Goal: Information Seeking & Learning: Learn about a topic

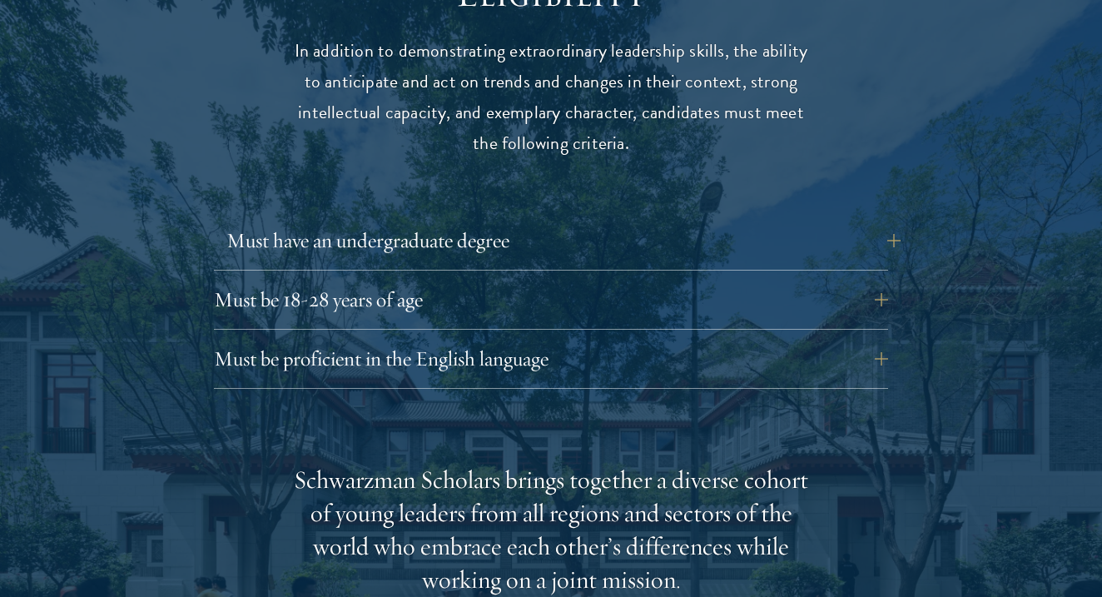
scroll to position [2209, 0]
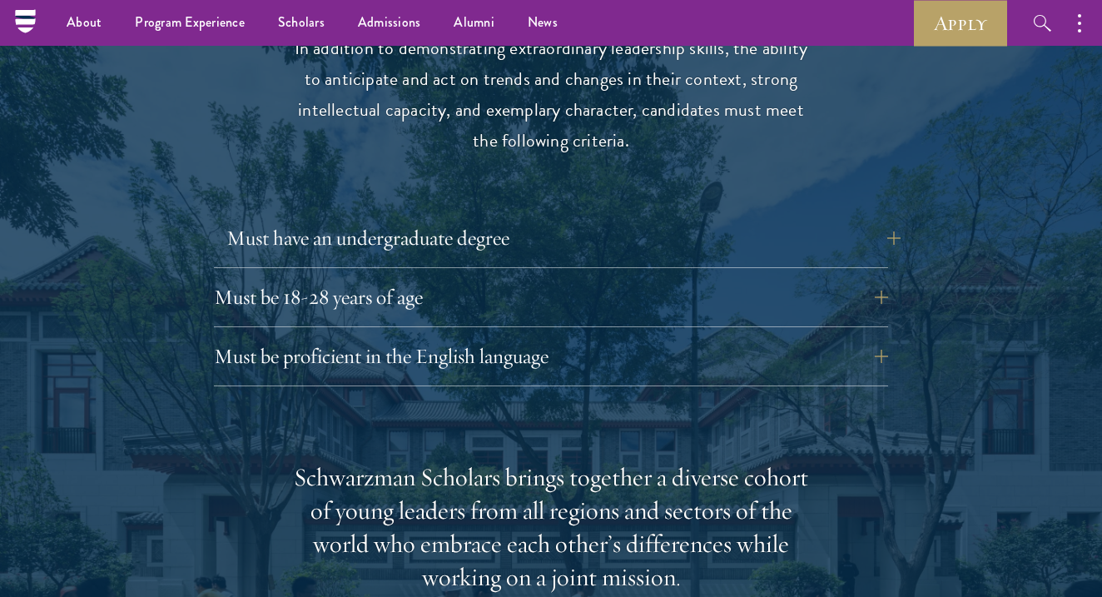
click at [436, 218] on button "Must have an undergraduate degree" at bounding box center [563, 238] width 674 height 40
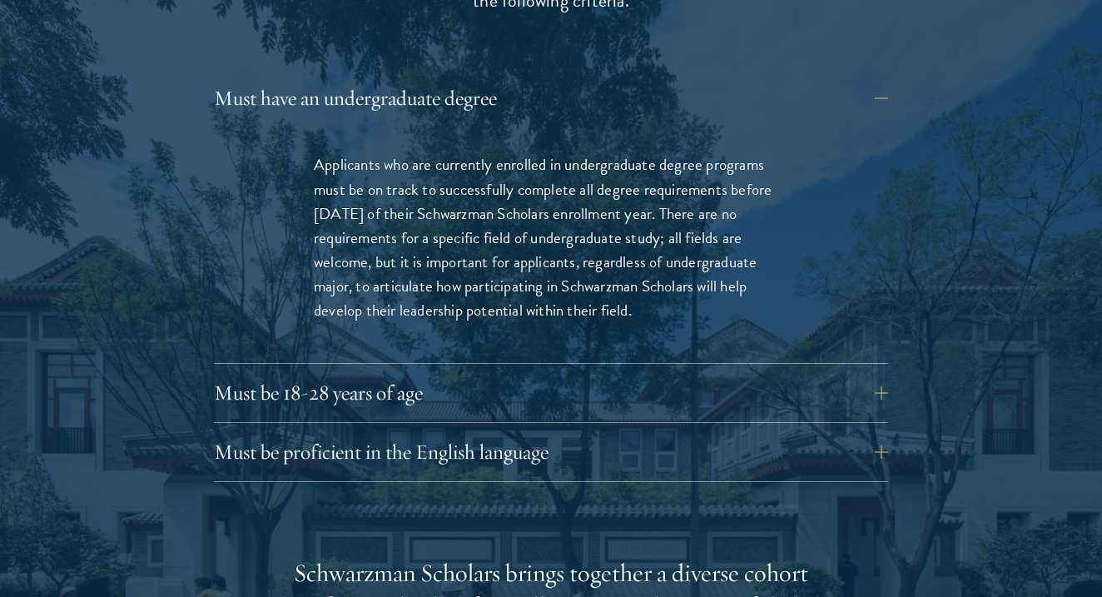
scroll to position [2354, 0]
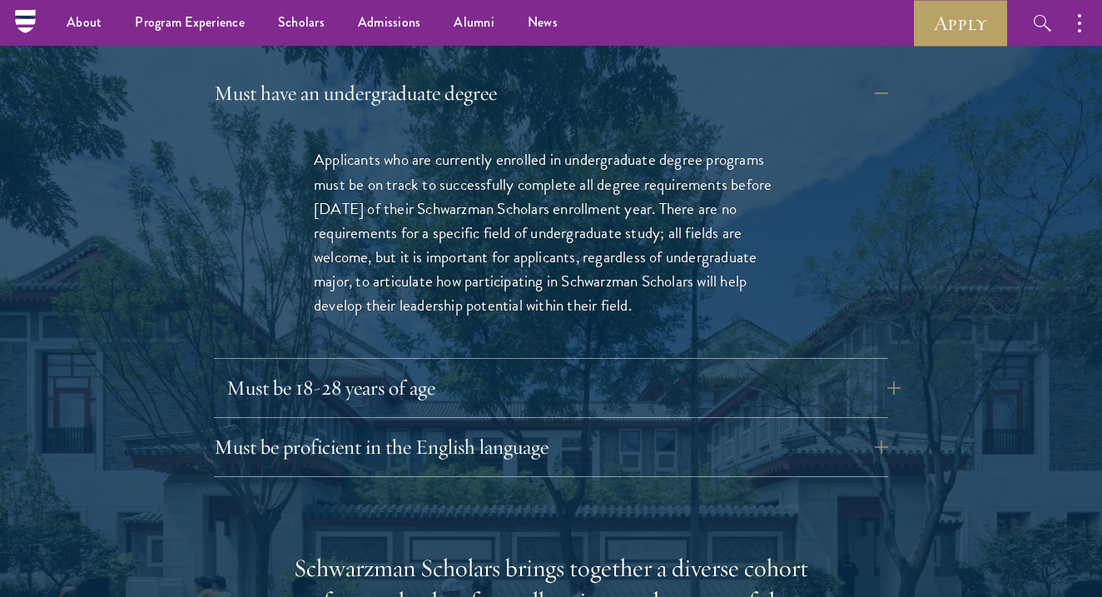
click at [458, 368] on button "Must be 18-28 years of age" at bounding box center [563, 388] width 674 height 40
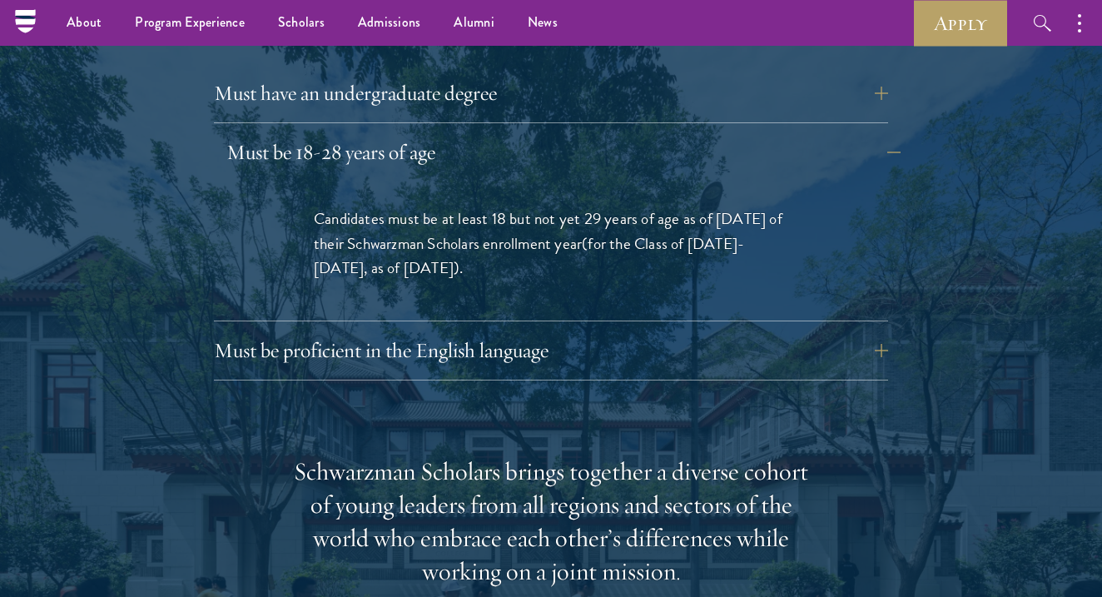
scroll to position [2409, 0]
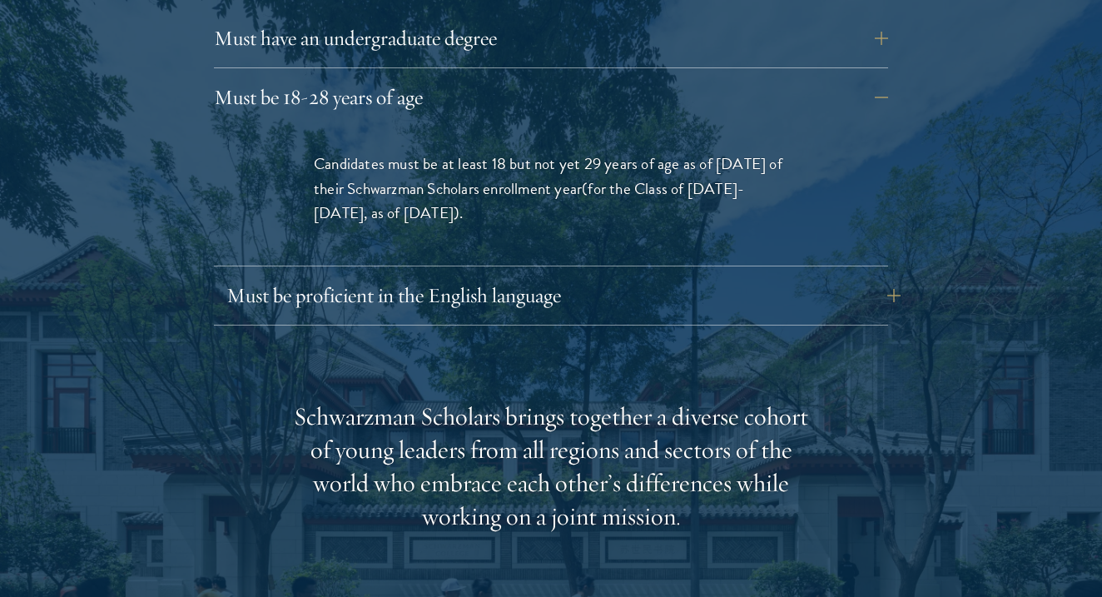
click at [420, 275] on button "Must be proficient in the English language" at bounding box center [563, 295] width 674 height 40
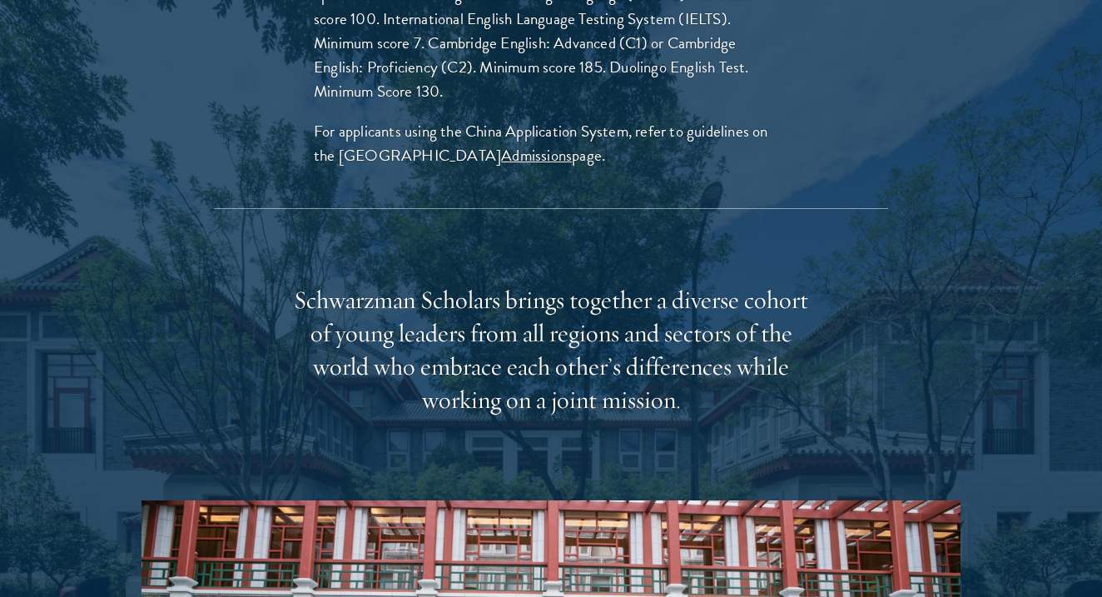
scroll to position [2805, 0]
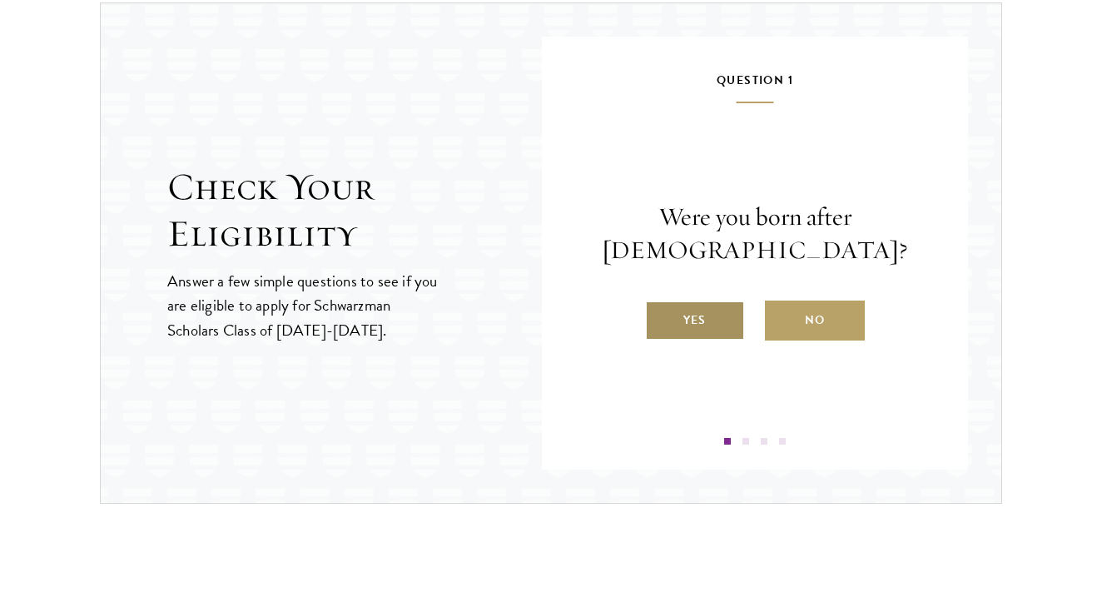
click at [669, 315] on label "Yes" at bounding box center [695, 320] width 100 height 40
click at [660, 315] on input "Yes" at bounding box center [652, 309] width 15 height 15
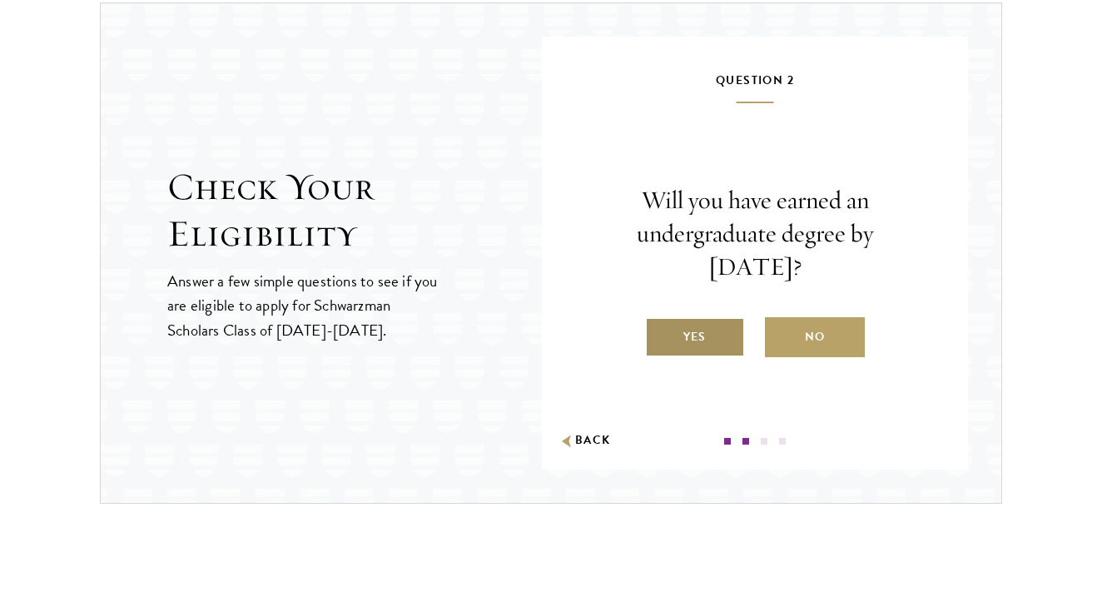
click at [690, 338] on label "Yes" at bounding box center [695, 337] width 100 height 40
click at [660, 334] on input "Yes" at bounding box center [652, 326] width 15 height 15
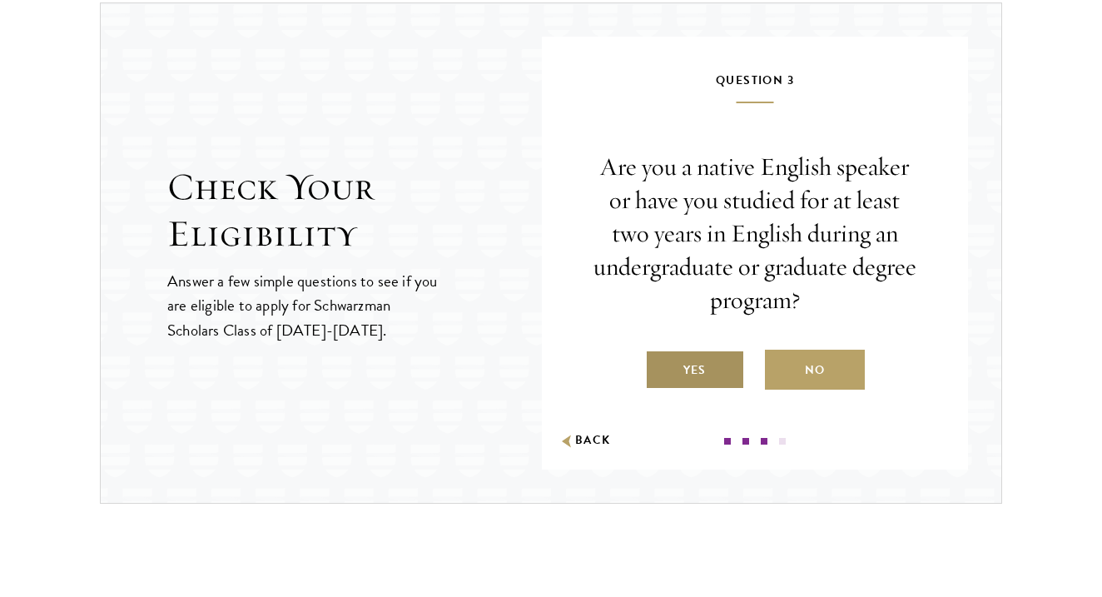
click at [704, 372] on label "Yes" at bounding box center [695, 369] width 100 height 40
click at [660, 367] on input "Yes" at bounding box center [652, 359] width 15 height 15
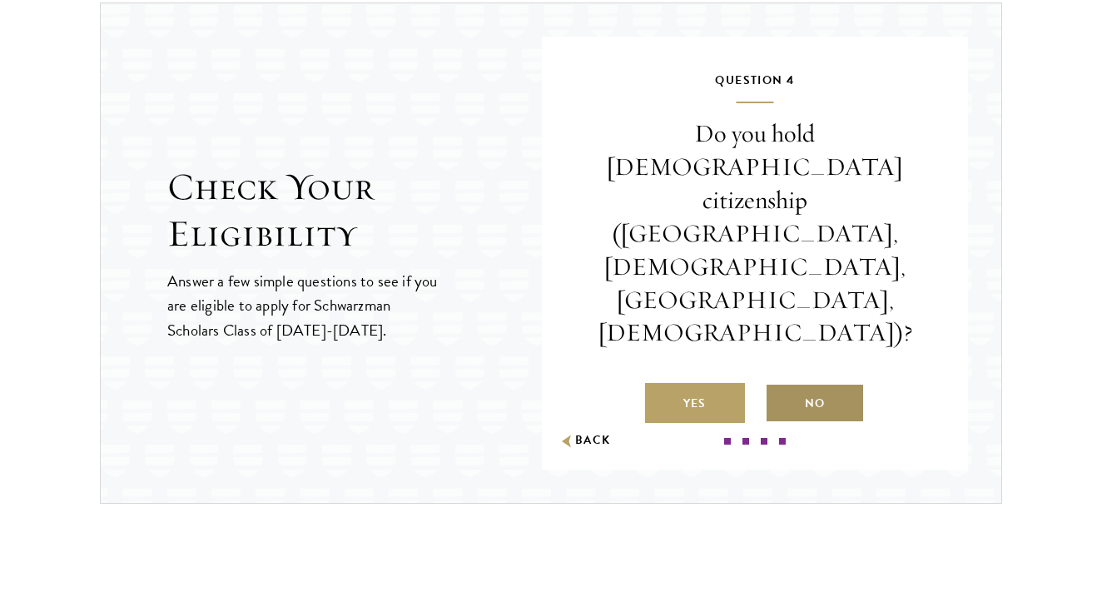
click at [801, 383] on label "No" at bounding box center [815, 403] width 100 height 40
click at [780, 385] on input "No" at bounding box center [772, 392] width 15 height 15
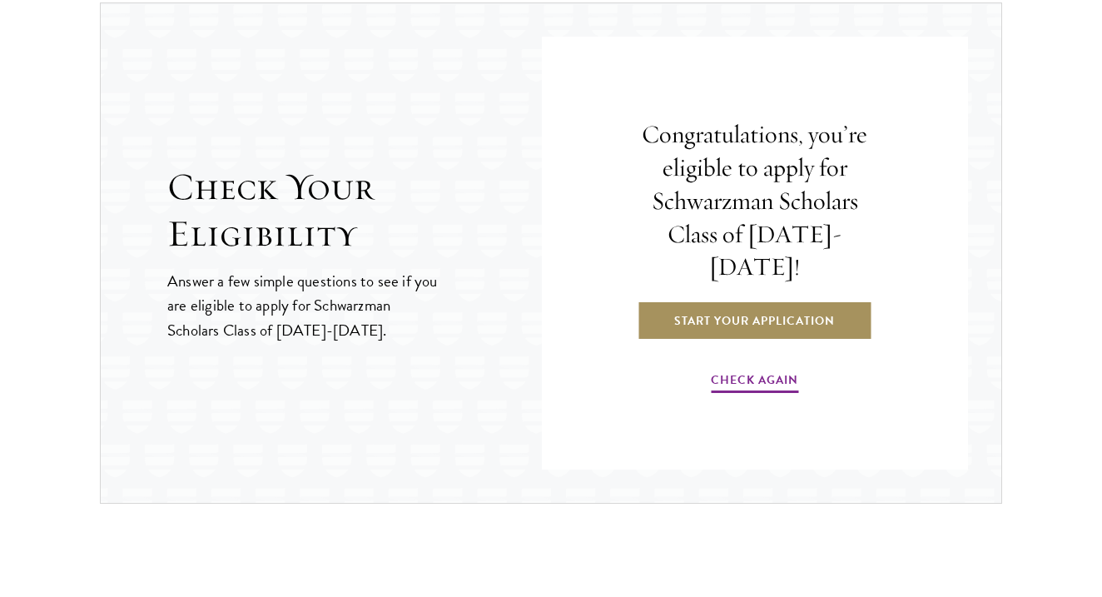
click at [755, 300] on link "Start Your Application" at bounding box center [753, 320] width 235 height 40
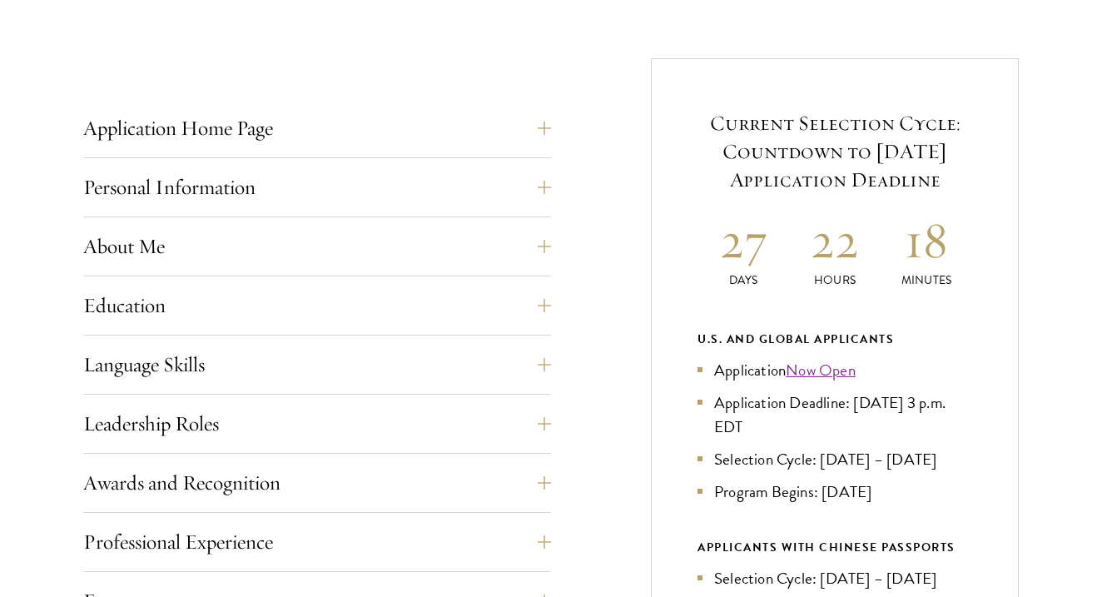
scroll to position [628, 0]
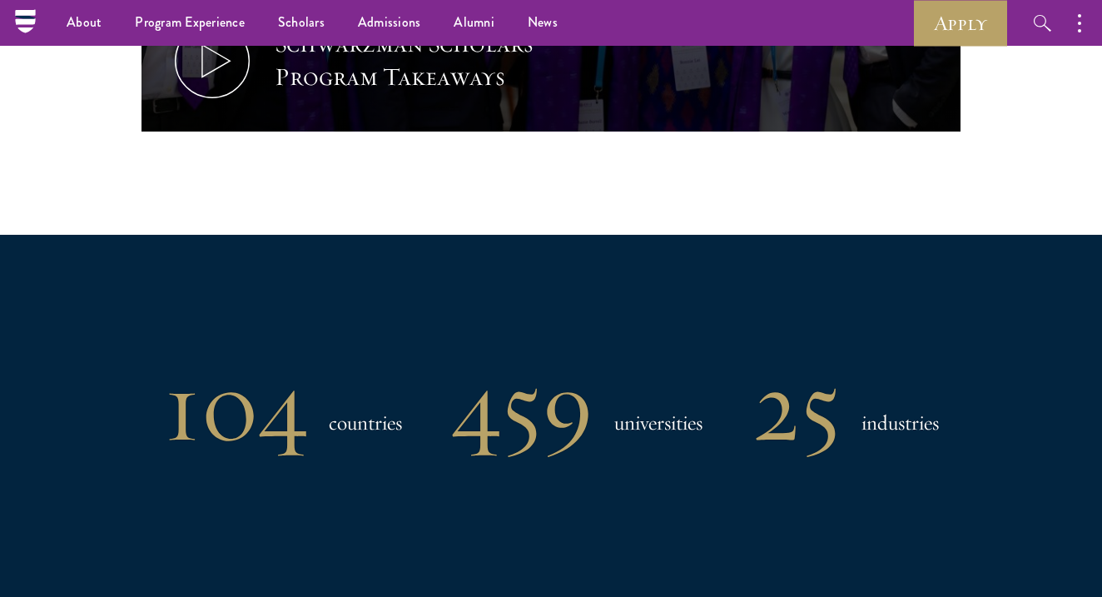
scroll to position [1049, 0]
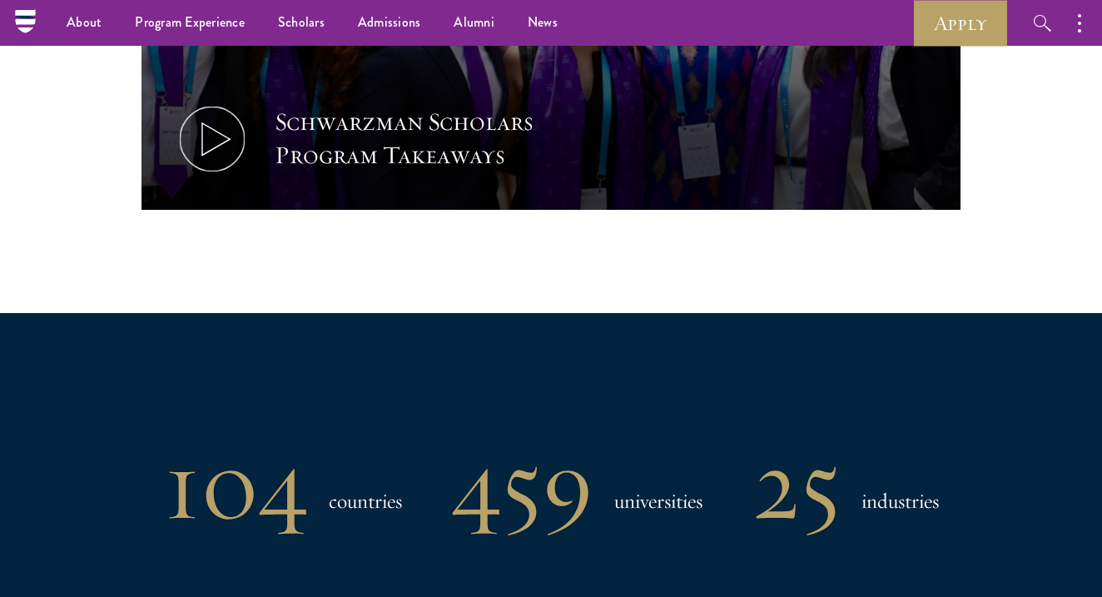
click at [365, 162] on div "Schwarzman Scholars Program Takeaways" at bounding box center [429, 139] width 308 height 67
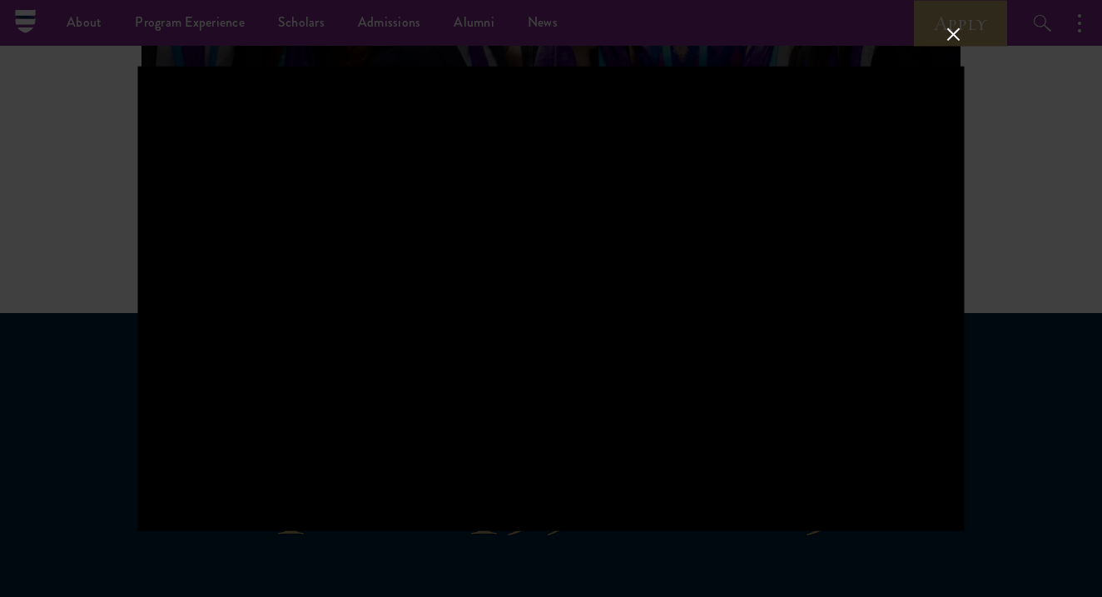
click at [953, 31] on button at bounding box center [953, 34] width 22 height 22
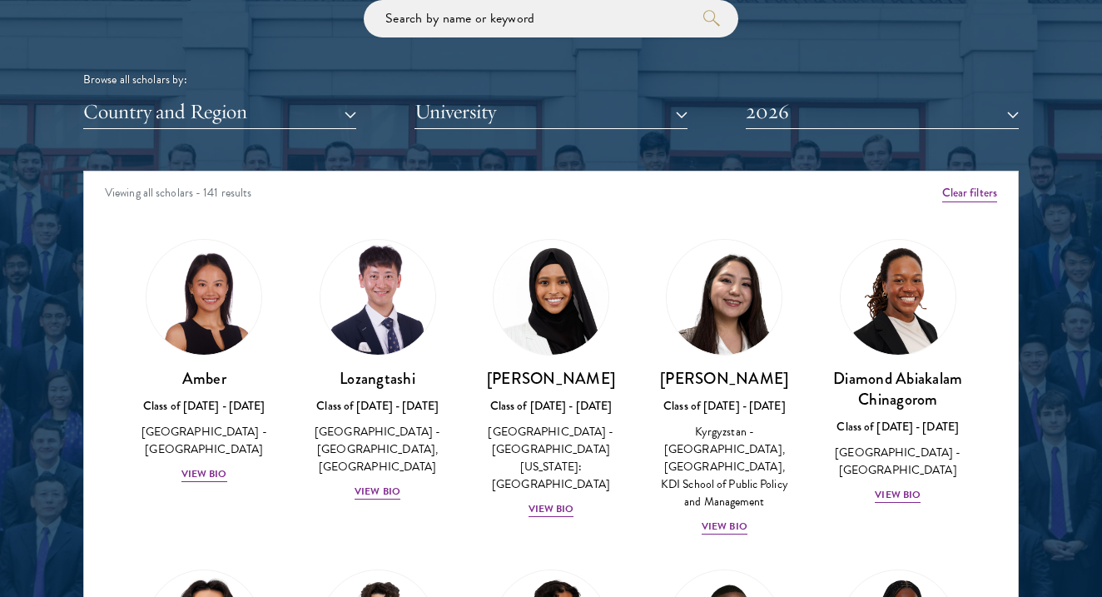
scroll to position [2002, 0]
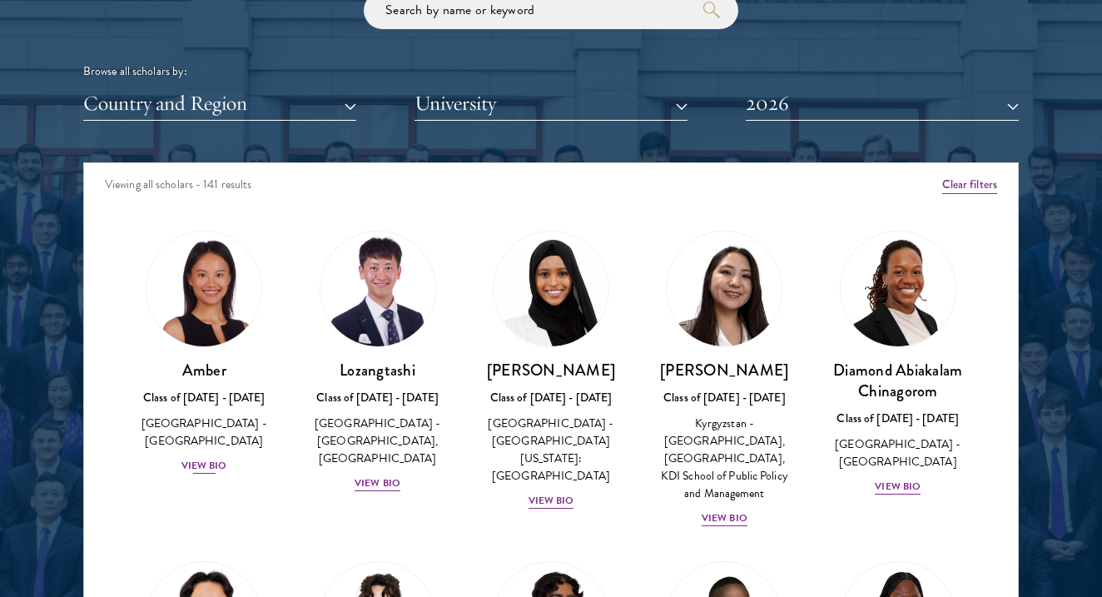
click at [204, 458] on div "View Bio" at bounding box center [204, 466] width 46 height 16
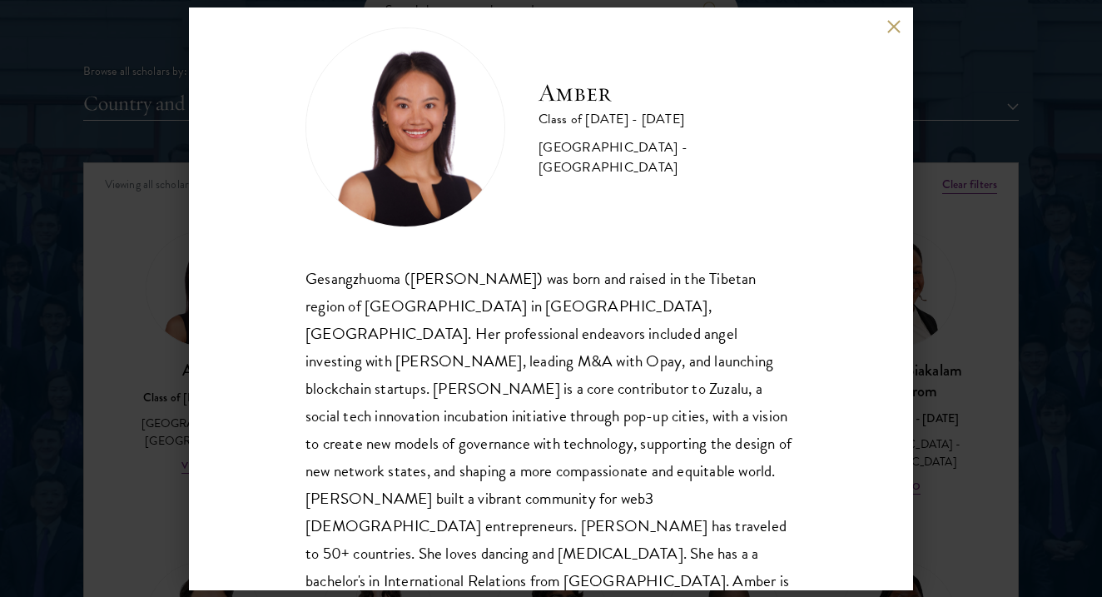
scroll to position [29, 0]
click at [892, 26] on button at bounding box center [893, 27] width 14 height 14
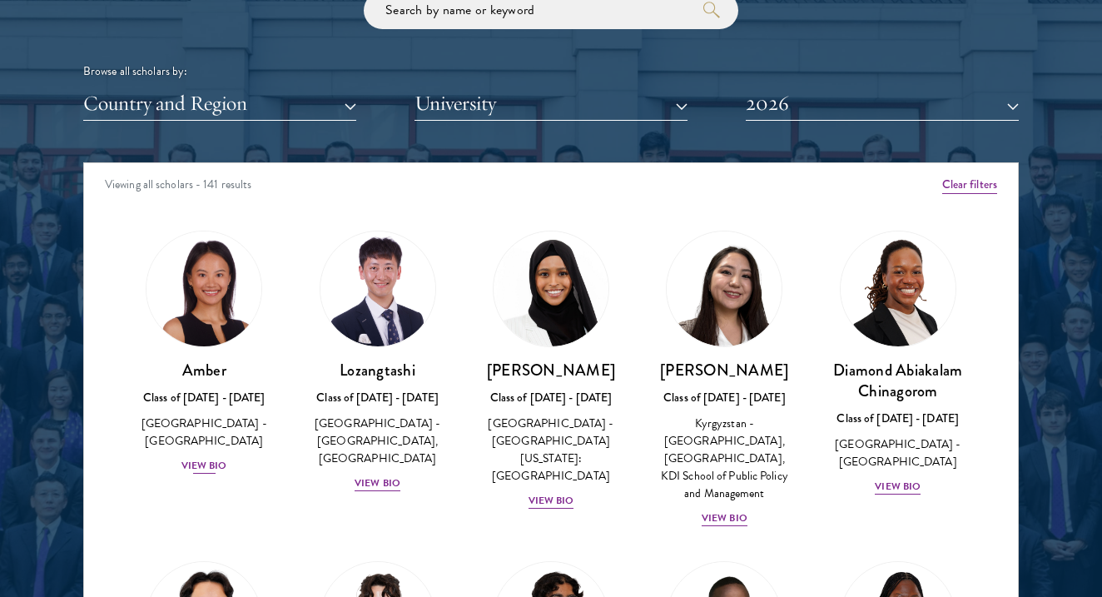
click at [236, 359] on h3 "Amber" at bounding box center [204, 369] width 140 height 21
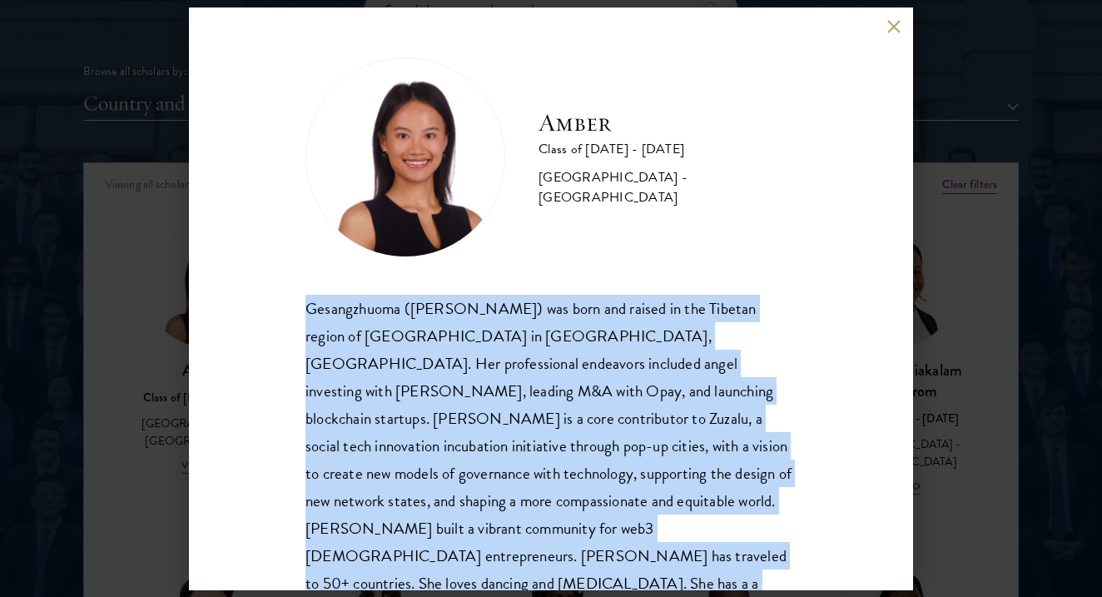
drag, startPoint x: 308, startPoint y: 306, endPoint x: 610, endPoint y: 562, distance: 395.6
click at [610, 562] on div "Gesangzhuoma ([PERSON_NAME]) was born and raised in the Tibetan region of [GEOG…" at bounding box center [550, 474] width 491 height 358
copy div "Gesangzhuoma ([PERSON_NAME]) was born and raised in the Tibetan region of [GEOG…"
click at [896, 36] on div "Amber Class of [DATE] - [DATE] [GEOGRAPHIC_DATA] - [GEOGRAPHIC_DATA] Gesangzhuo…" at bounding box center [551, 298] width 724 height 582
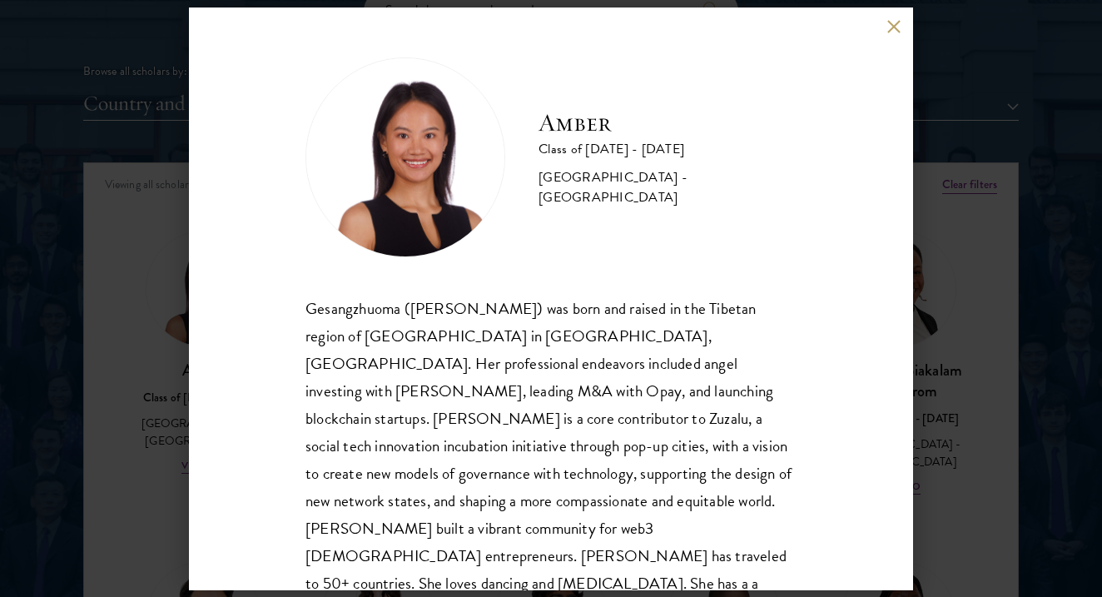
click at [891, 25] on button at bounding box center [893, 27] width 14 height 14
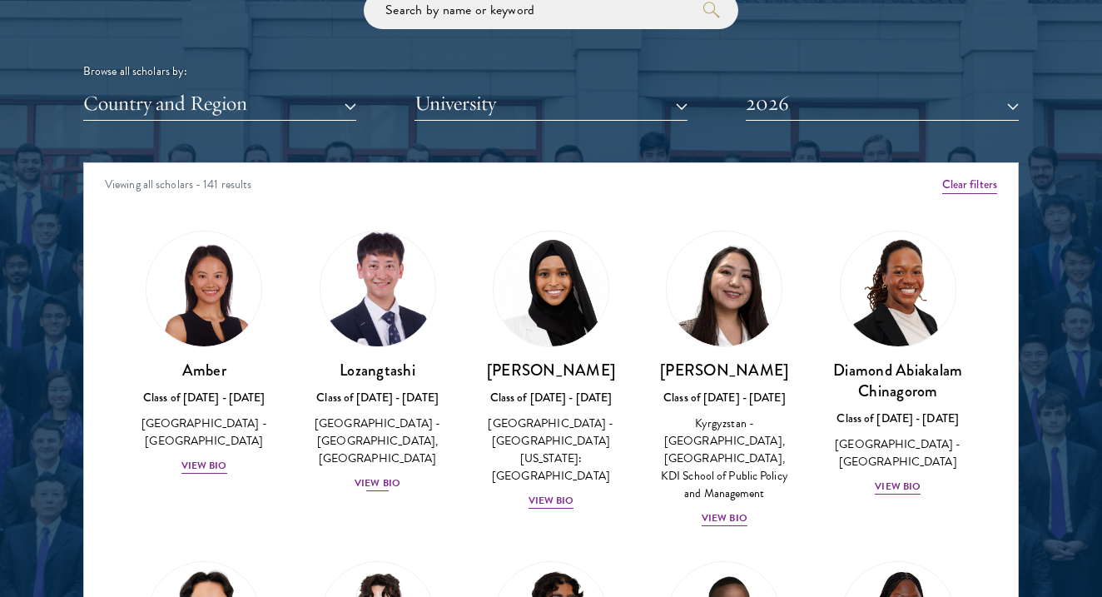
click at [397, 295] on img at bounding box center [378, 288] width 126 height 126
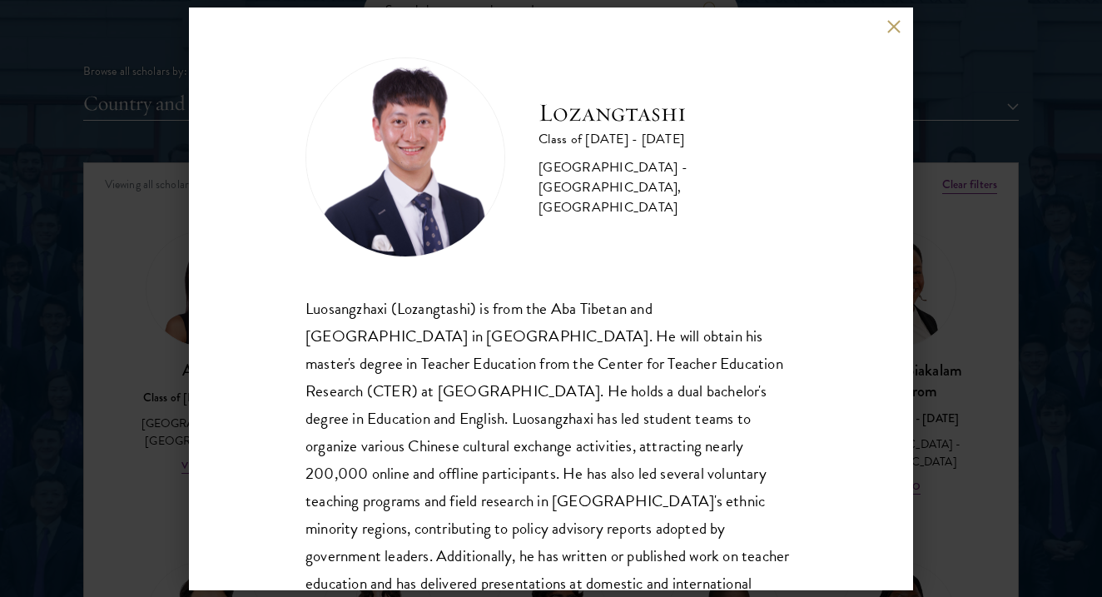
click at [881, 24] on div "Lozangtashi Class of [DATE] - [DATE] [GEOGRAPHIC_DATA] - [GEOGRAPHIC_DATA], [GE…" at bounding box center [551, 298] width 724 height 582
click at [893, 27] on button at bounding box center [893, 27] width 14 height 14
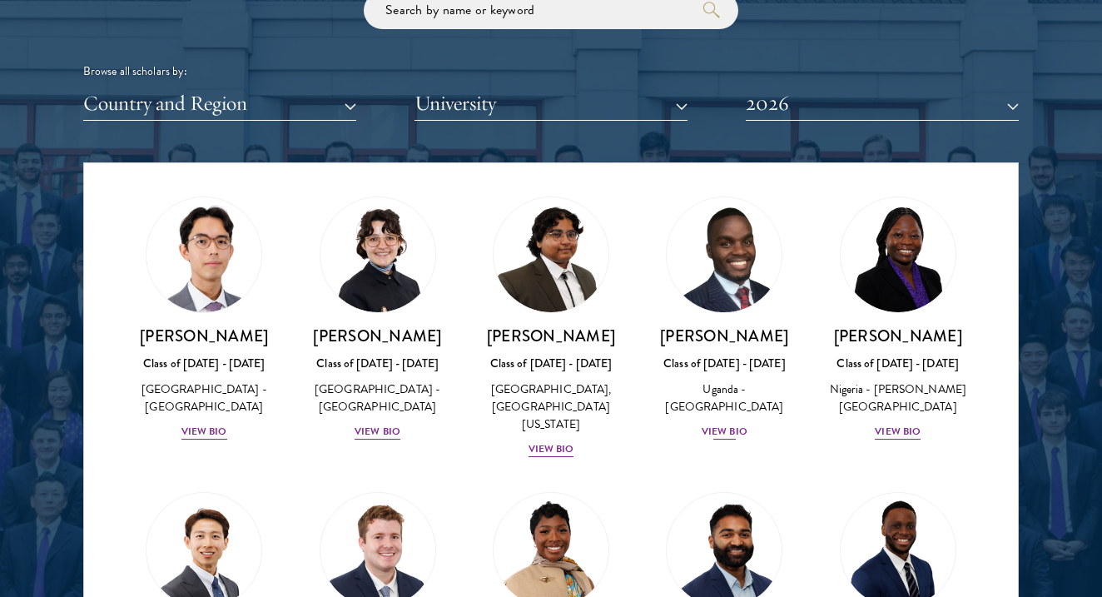
scroll to position [368, 0]
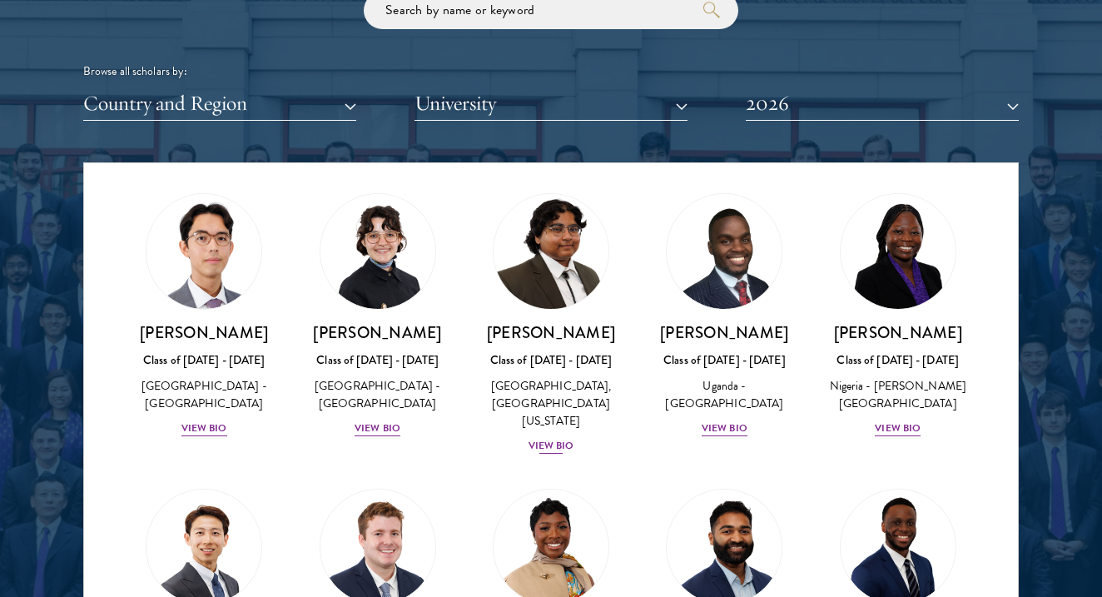
click at [563, 328] on h3 "[PERSON_NAME]" at bounding box center [551, 332] width 140 height 21
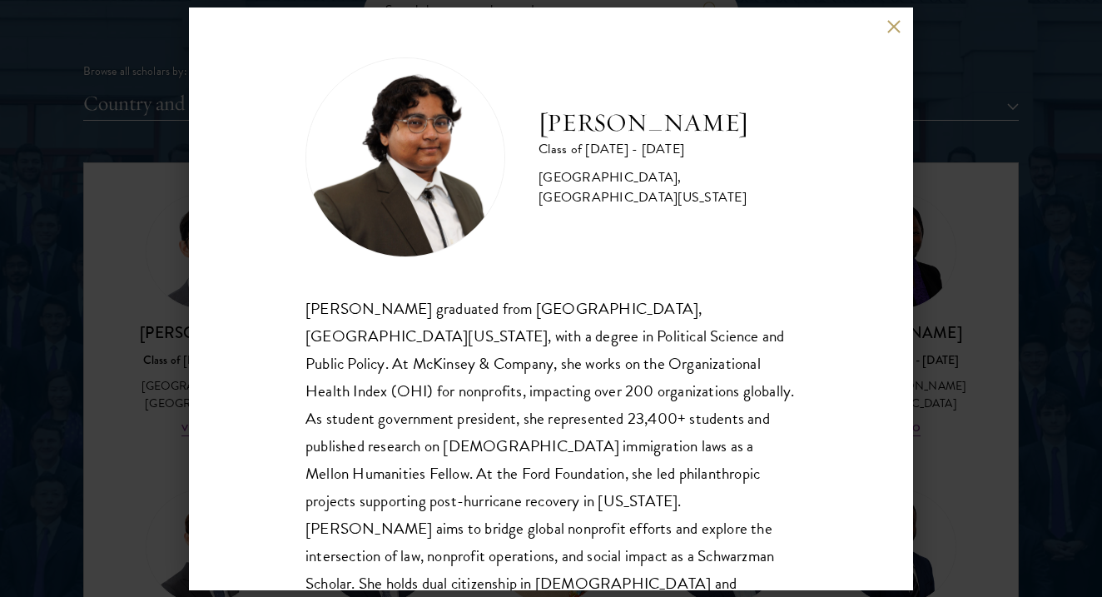
click at [889, 23] on button at bounding box center [893, 27] width 14 height 14
